Goal: Obtain resource: Download file/media

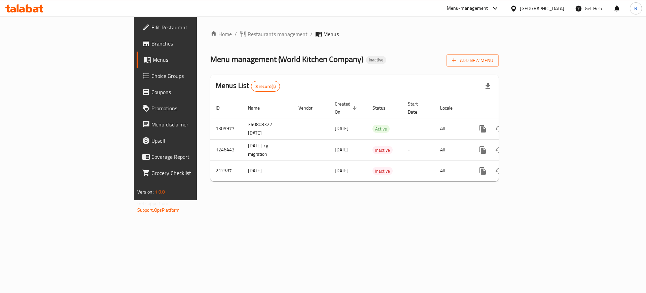
click at [152, 42] on span "Branches" at bounding box center [194, 43] width 85 height 8
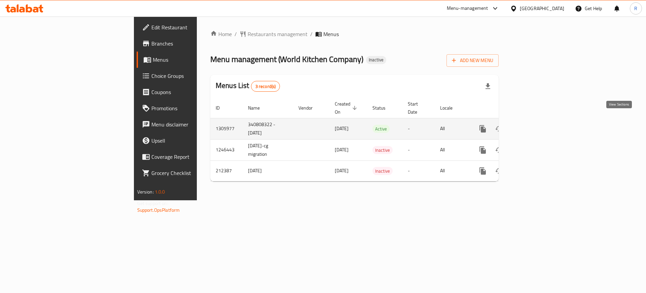
click at [535, 126] on icon "enhanced table" at bounding box center [532, 129] width 6 height 6
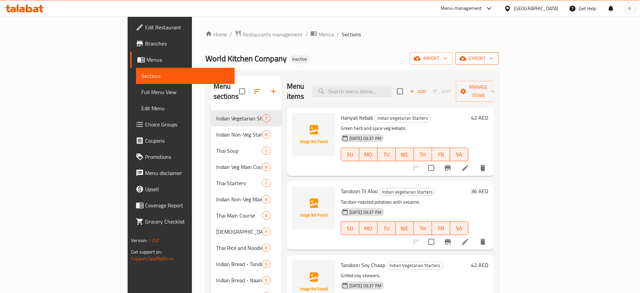
click at [499, 53] on button "export" at bounding box center [477, 58] width 43 height 12
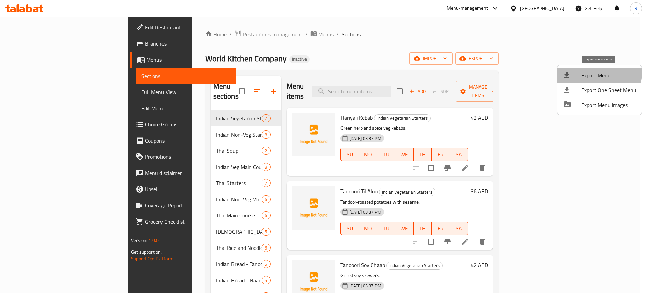
click at [594, 72] on span "Export Menu" at bounding box center [609, 75] width 55 height 8
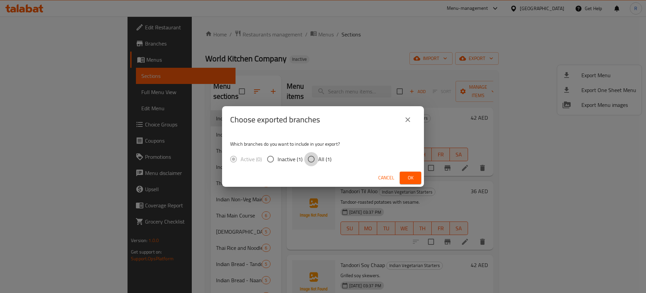
click at [311, 160] on input "All (1)" at bounding box center [311, 159] width 14 height 14
radio input "true"
click at [416, 180] on span "Ok" at bounding box center [410, 177] width 11 height 8
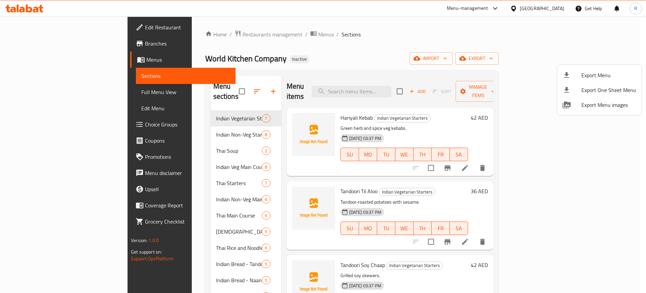
click at [426, 33] on div at bounding box center [323, 146] width 646 height 293
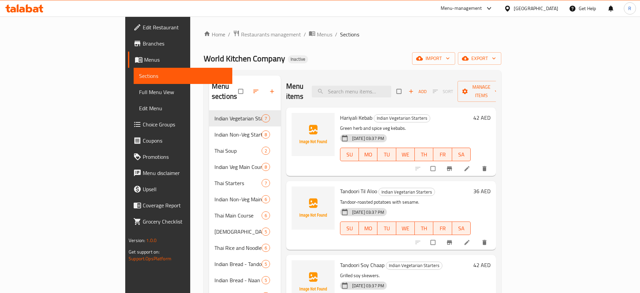
drag, startPoint x: 25, startPoint y: 91, endPoint x: 257, endPoint y: 3, distance: 248.2
click at [139, 91] on span "Full Menu View" at bounding box center [183, 92] width 88 height 8
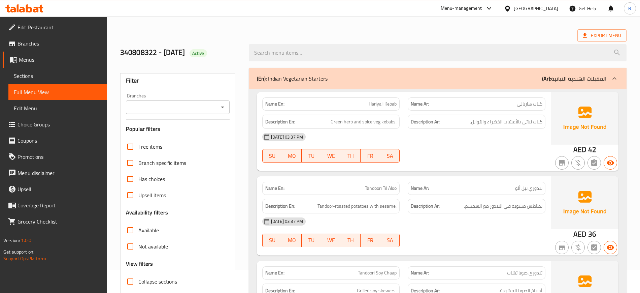
scroll to position [42, 0]
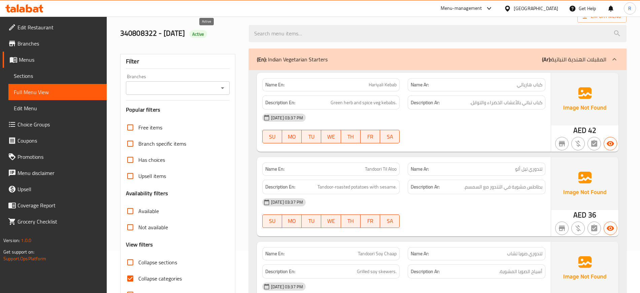
click at [204, 33] on span "Active" at bounding box center [199, 34] width 18 height 6
copy span "Active"
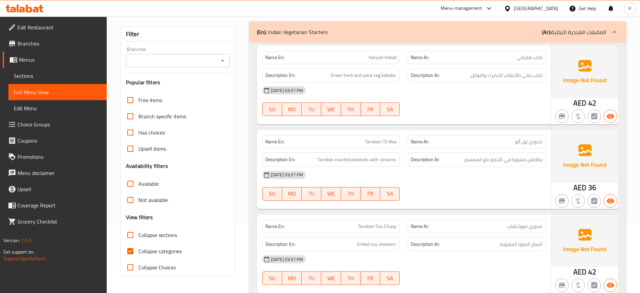
scroll to position [84, 0]
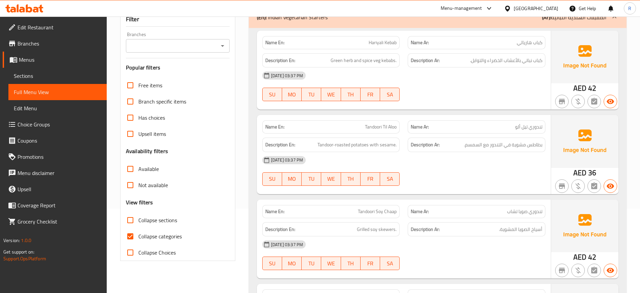
click at [144, 237] on span "Collapse categories" at bounding box center [159, 236] width 43 height 8
click at [138, 237] on input "Collapse categories" at bounding box center [130, 236] width 16 height 16
checkbox input "false"
